Goal: Navigation & Orientation: Find specific page/section

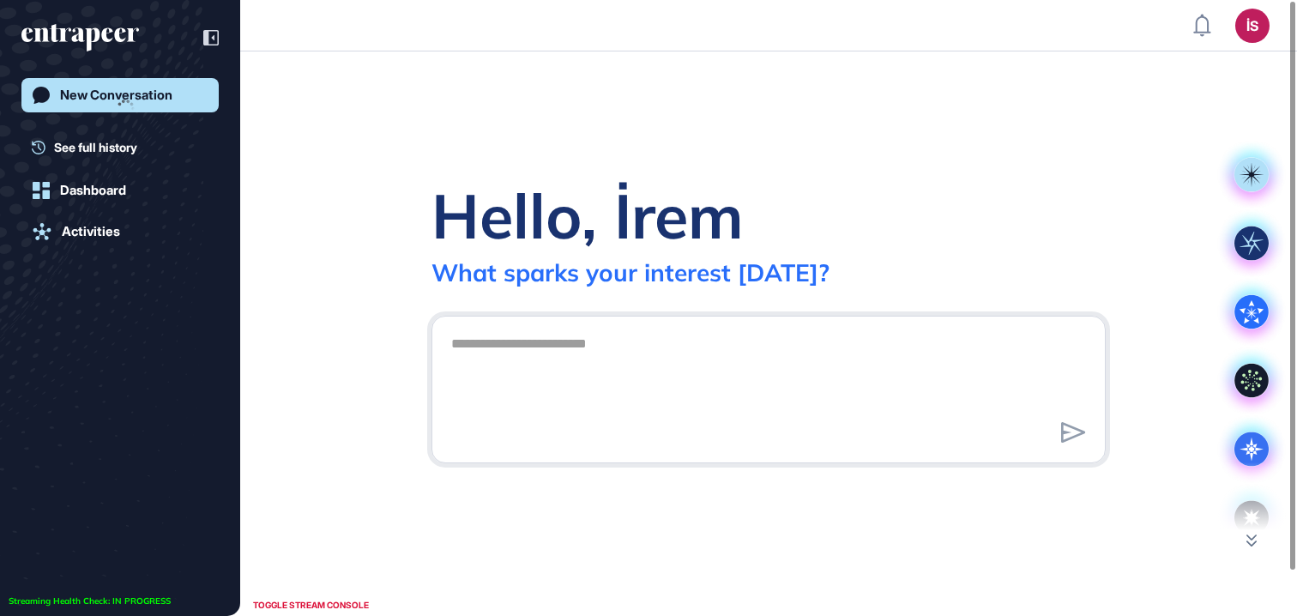
scroll to position [1, 1]
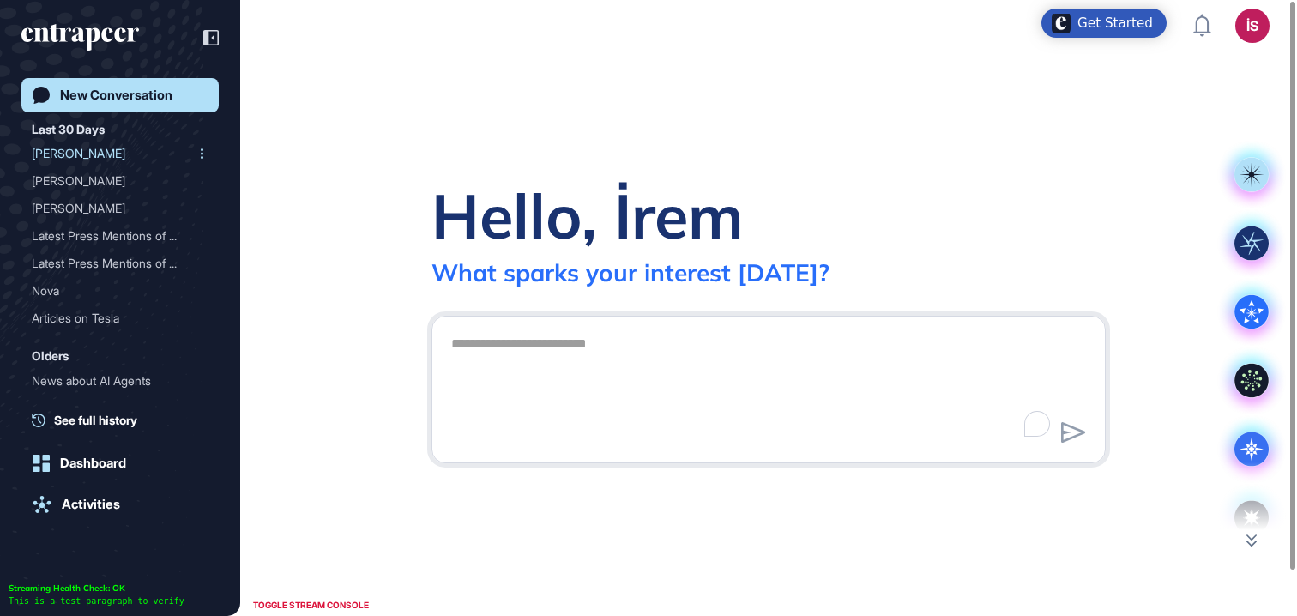
click at [148, 166] on div "[PERSON_NAME]" at bounding box center [113, 153] width 163 height 27
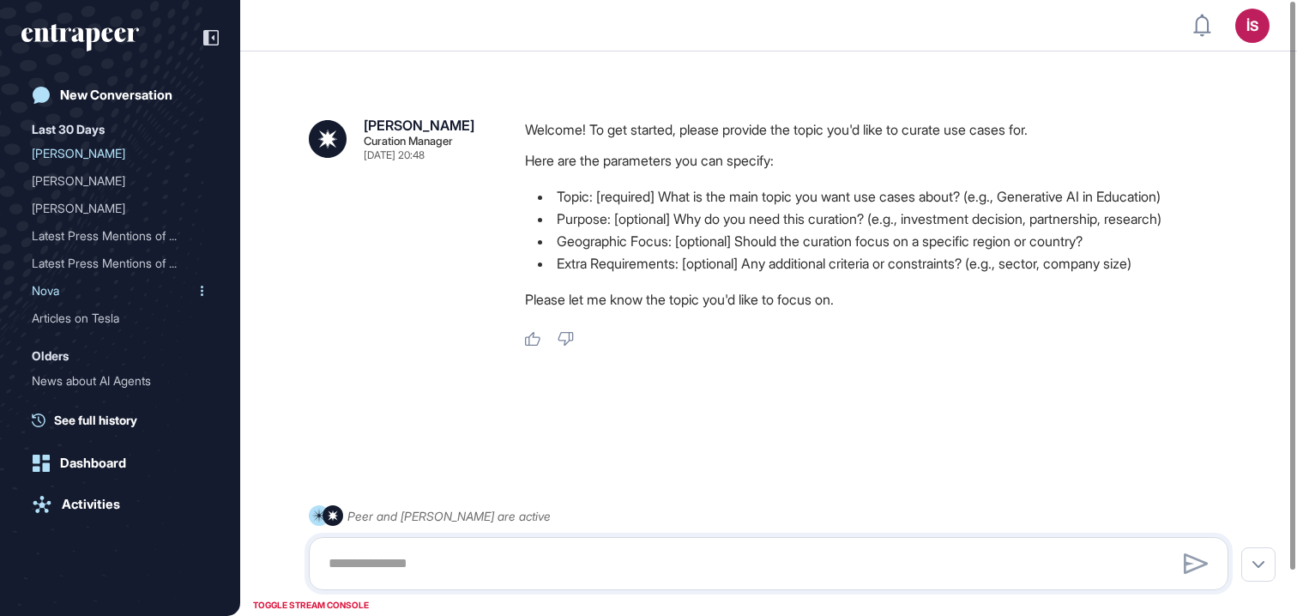
click at [67, 279] on div "Nova" at bounding box center [113, 290] width 163 height 27
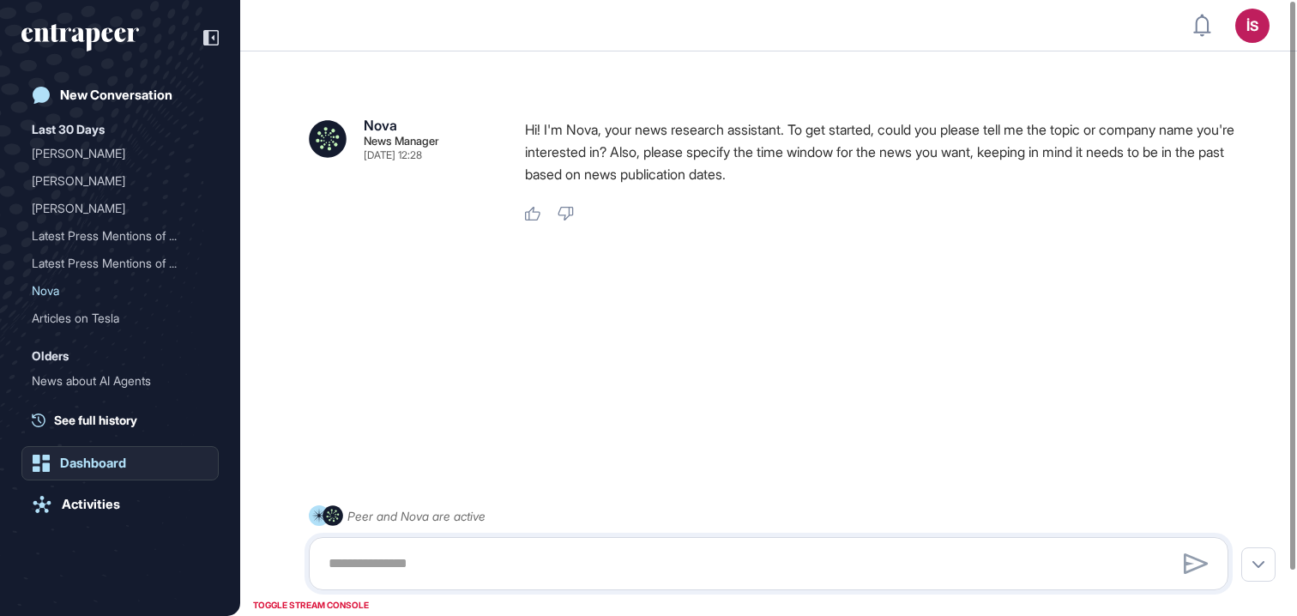
click at [60, 466] on div "Dashboard" at bounding box center [93, 462] width 66 height 15
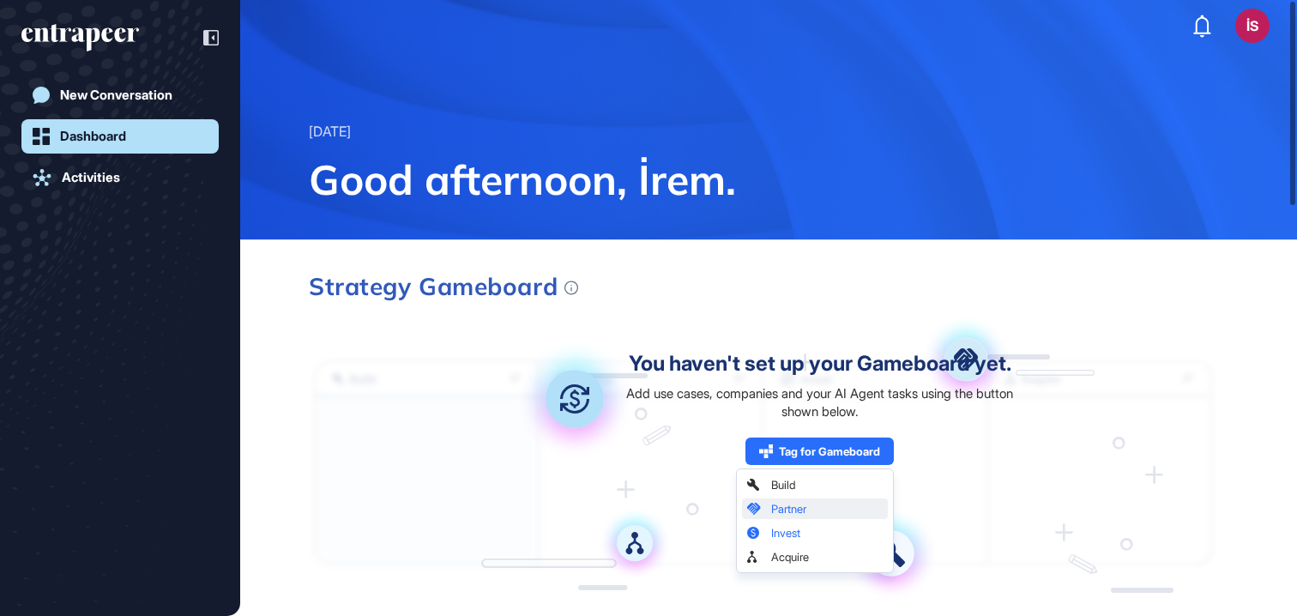
click at [810, 538] on div "You haven't set up your Gameboard yet. Add use cases, companies and your AI Age…" at bounding box center [820, 463] width 404 height 221
click at [123, 170] on link "Activities" at bounding box center [119, 177] width 197 height 34
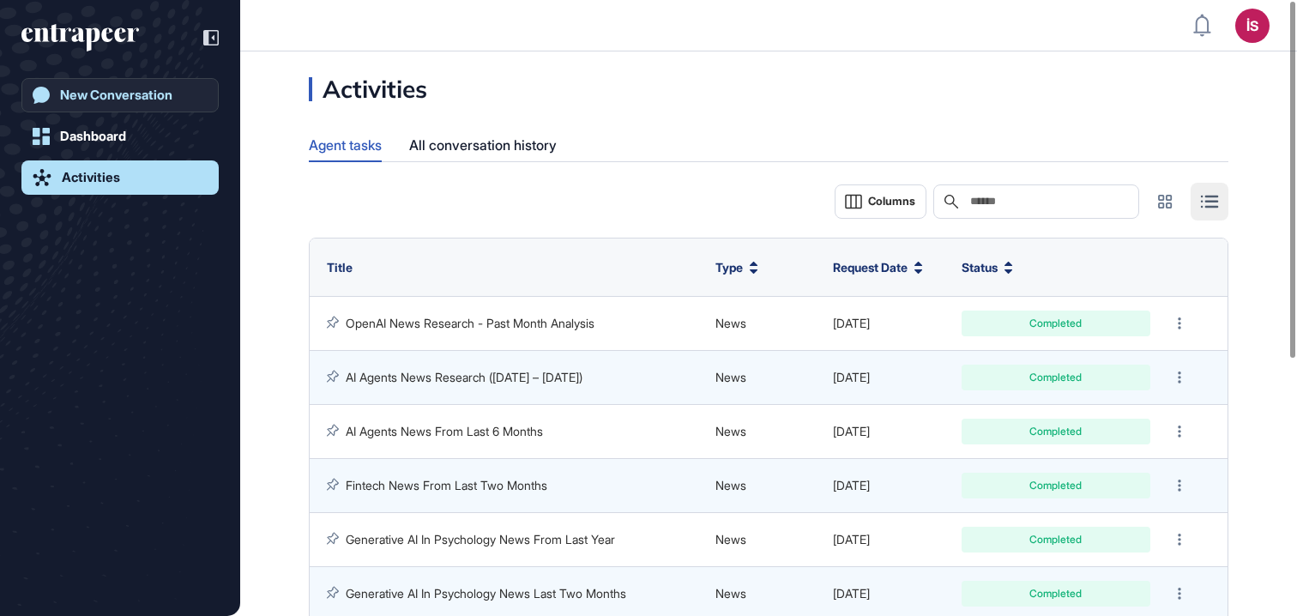
click at [180, 104] on link "New Conversation" at bounding box center [119, 95] width 197 height 34
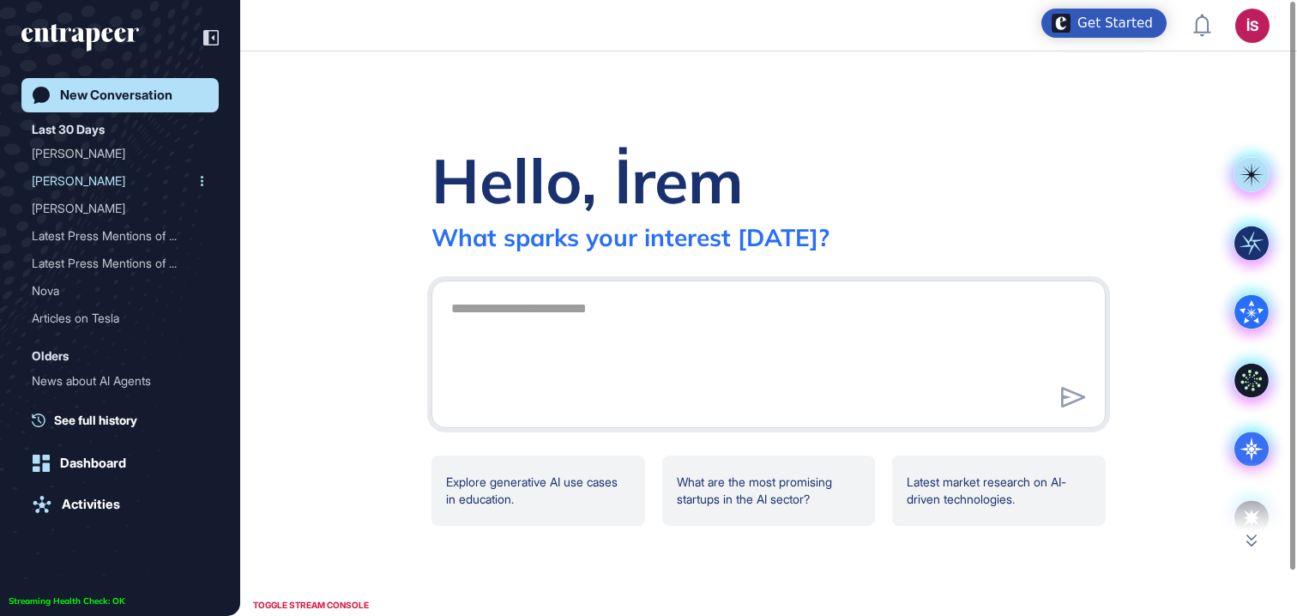
click at [78, 190] on div "[PERSON_NAME]" at bounding box center [113, 180] width 163 height 27
